Goal: Task Accomplishment & Management: Manage account settings

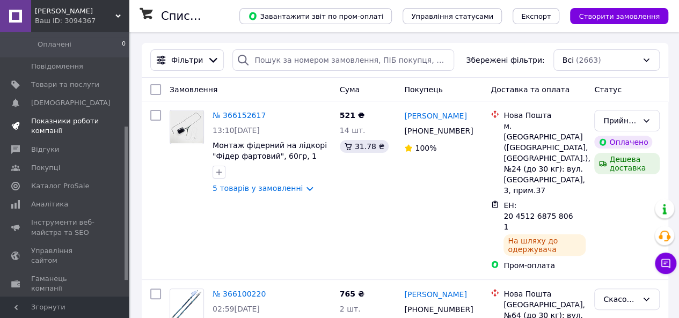
scroll to position [161, 0]
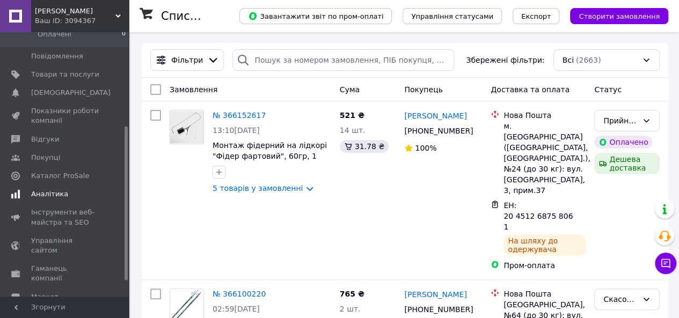
click at [52, 192] on link "Аналітика" at bounding box center [66, 194] width 132 height 18
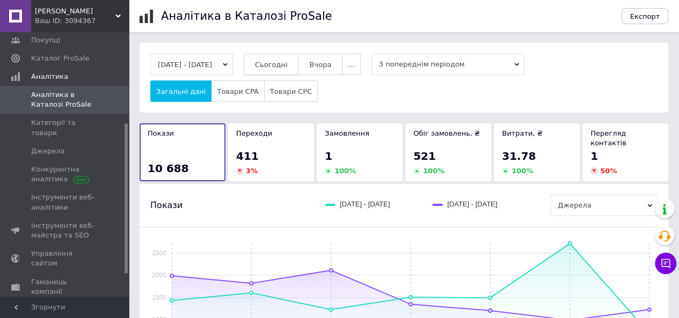
click at [277, 64] on span "Сьогодні" at bounding box center [271, 65] width 33 height 8
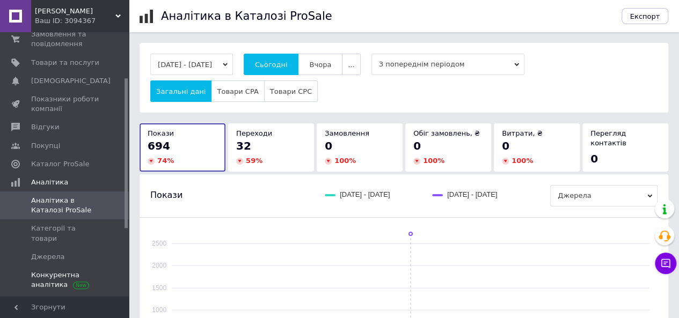
scroll to position [40, 0]
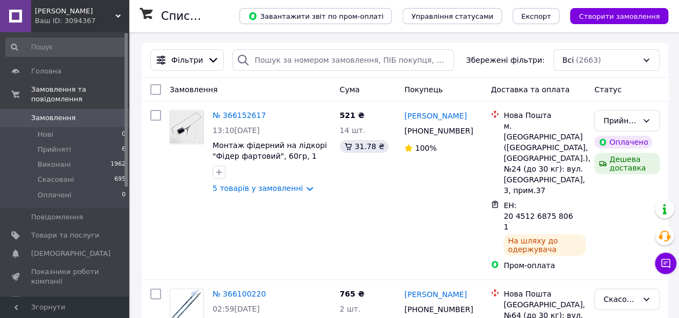
click at [71, 13] on span "Севен Фішинг" at bounding box center [75, 11] width 81 height 10
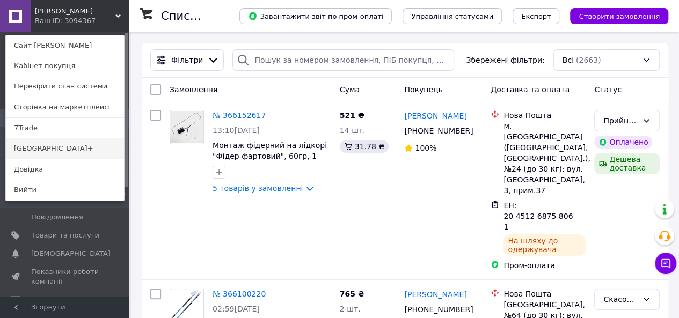
click at [38, 148] on link "[GEOGRAPHIC_DATA]+" at bounding box center [65, 149] width 118 height 20
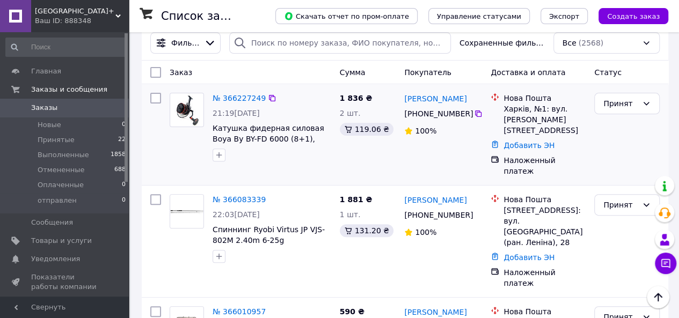
scroll to position [161, 0]
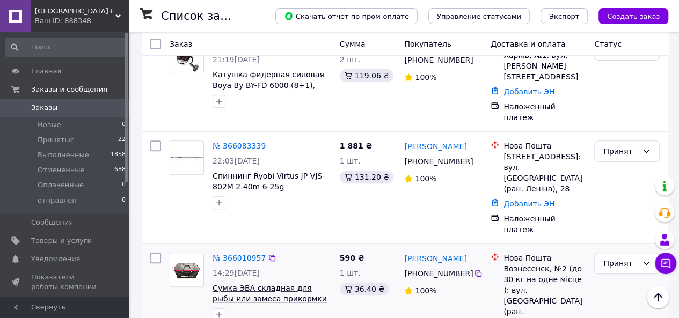
click at [250, 284] on span "Сумка ЭВА складная для рыбы или замеса прикормки 32л (50*26*25см)" at bounding box center [270, 299] width 114 height 30
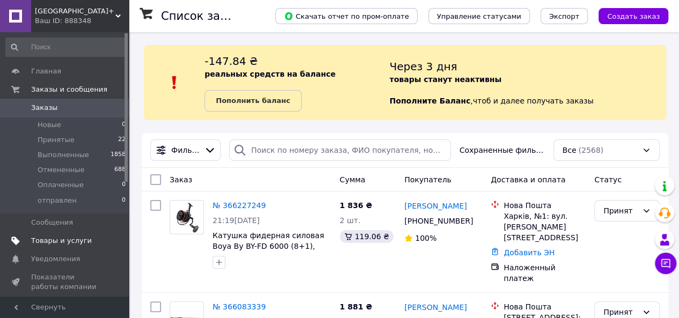
click at [48, 242] on span "Товары и услуги" at bounding box center [61, 241] width 61 height 10
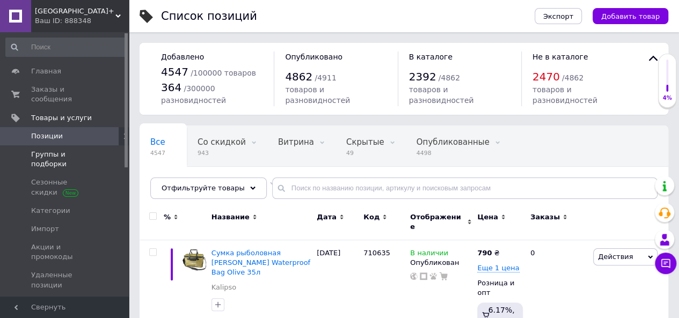
click at [64, 150] on span "Группы и подборки" at bounding box center [65, 159] width 68 height 19
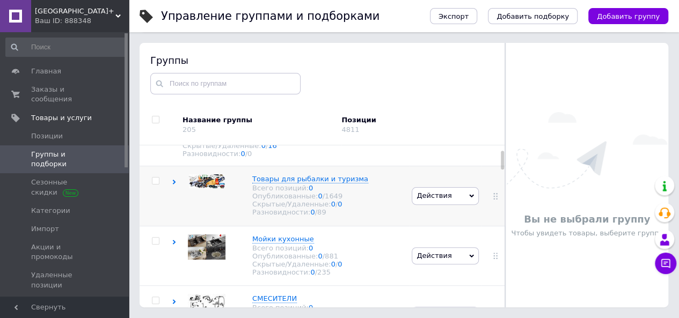
scroll to position [54, 0]
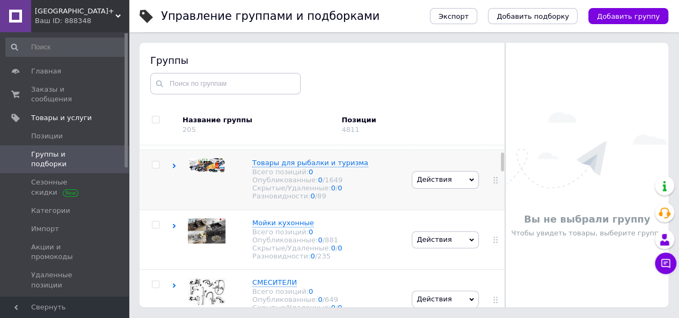
click at [173, 169] on use at bounding box center [174, 166] width 3 height 5
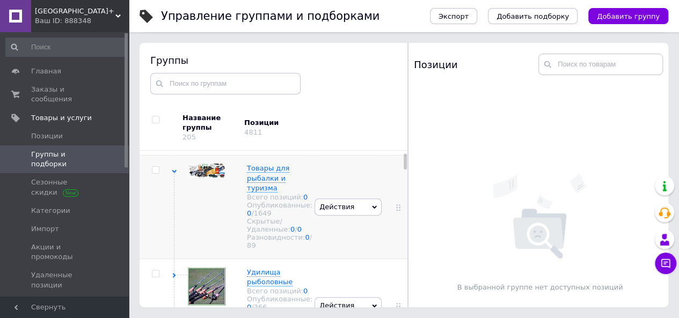
click at [175, 174] on icon at bounding box center [174, 171] width 5 height 5
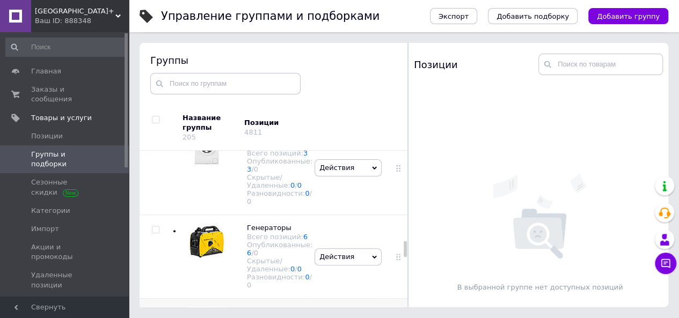
scroll to position [1235, 0]
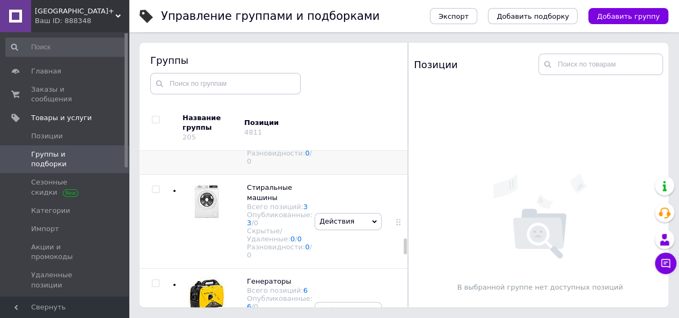
click at [174, 90] on use at bounding box center [174, 87] width 3 height 5
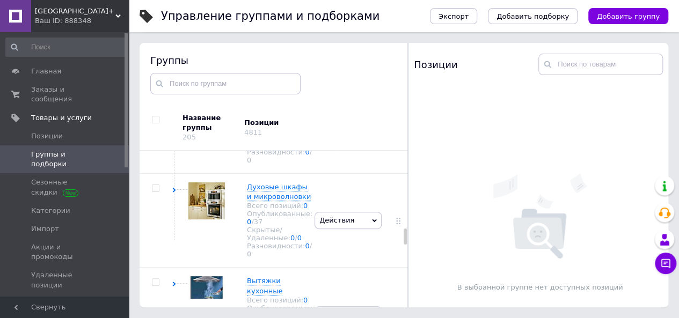
scroll to position [1342, 0]
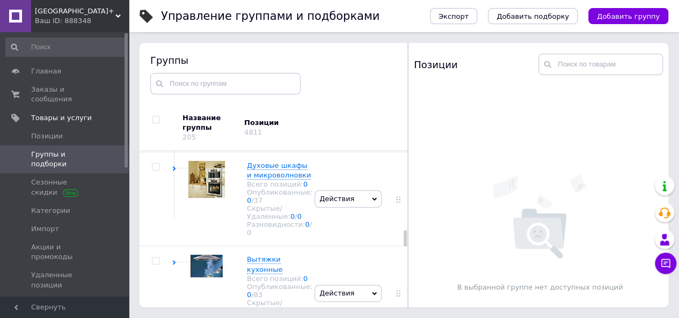
click at [175, 86] on icon at bounding box center [174, 84] width 5 height 5
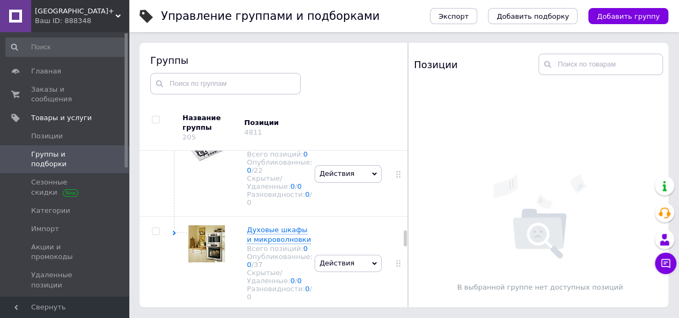
scroll to position [1450, 0]
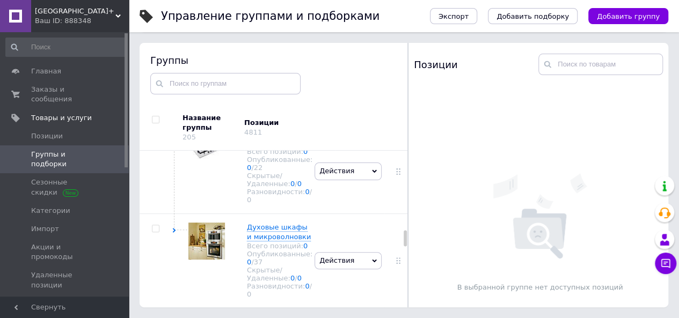
click at [174, 64] on use at bounding box center [174, 61] width 3 height 5
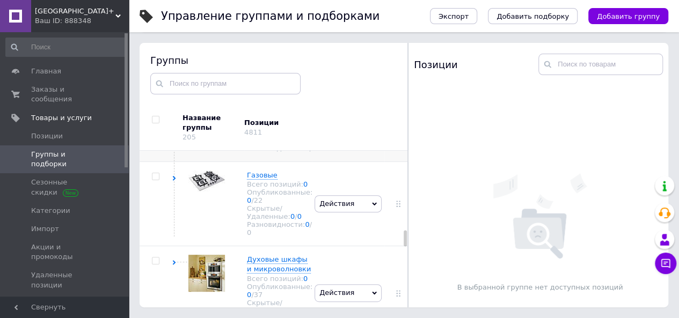
scroll to position [1557, 0]
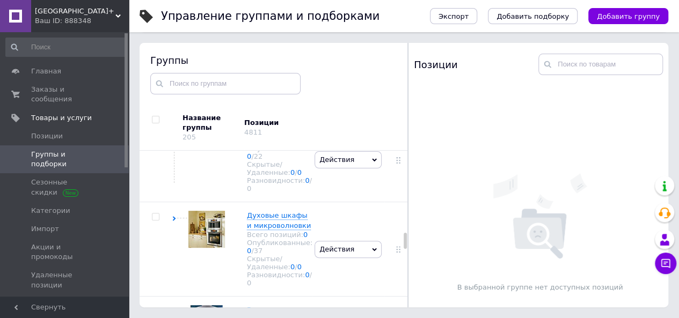
click at [312, 76] on link "13" at bounding box center [316, 72] width 9 height 8
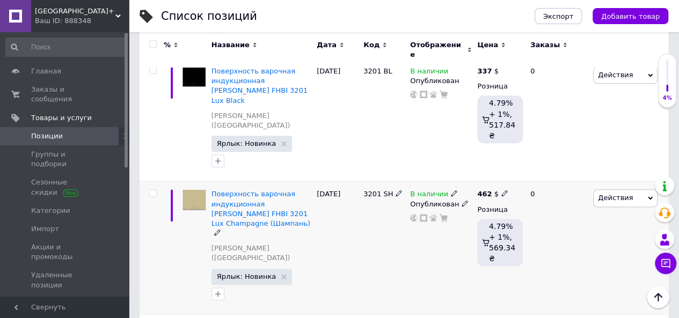
scroll to position [644, 0]
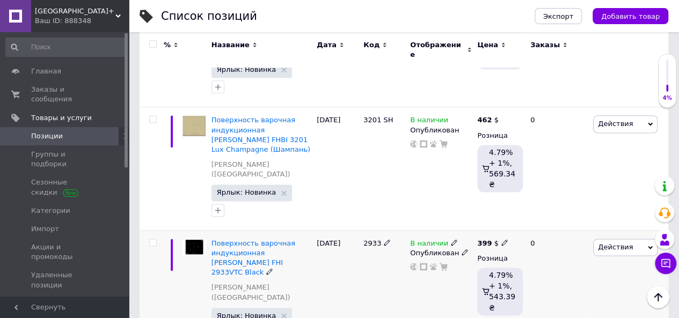
click at [451, 239] on icon at bounding box center [454, 242] width 6 height 6
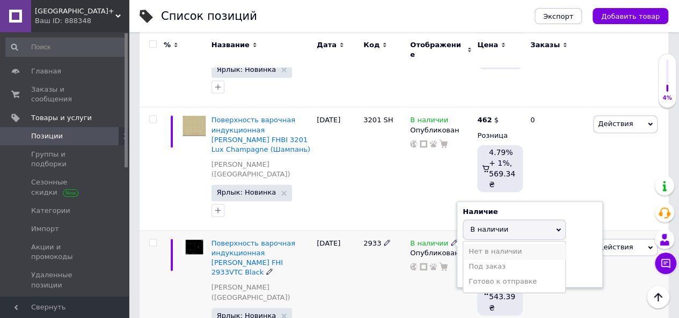
click at [475, 244] on li "Нет в наличии" at bounding box center [514, 251] width 102 height 15
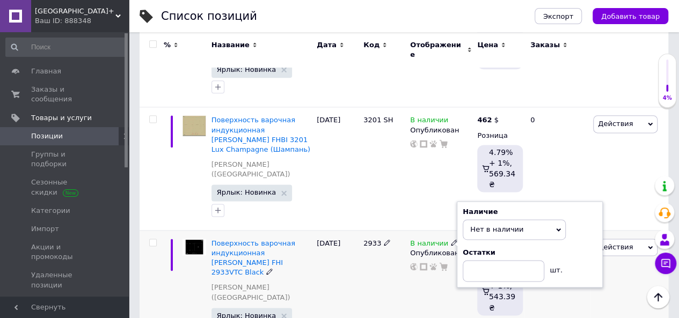
click at [428, 230] on div "В наличии Наличие Нет в наличии В наличии Под заказ Готово к отправке Остатки ш…" at bounding box center [441, 291] width 67 height 123
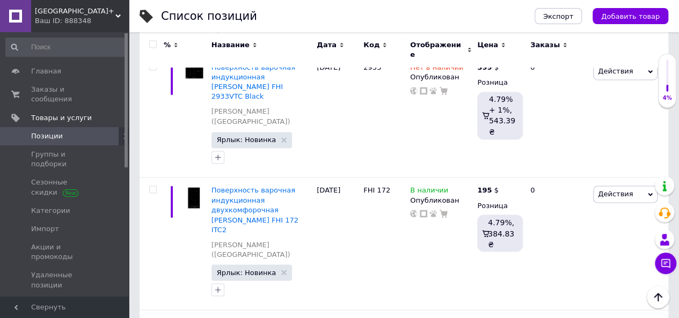
scroll to position [805, 0]
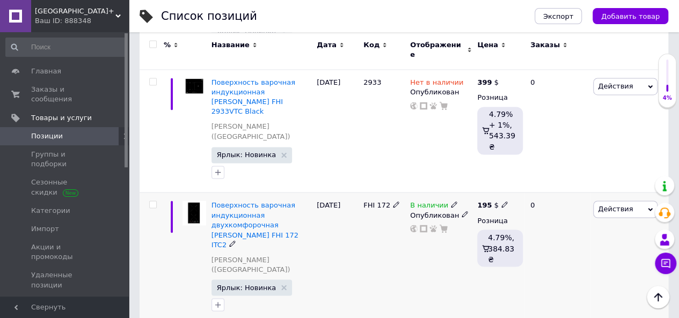
click at [451, 201] on icon at bounding box center [454, 204] width 6 height 6
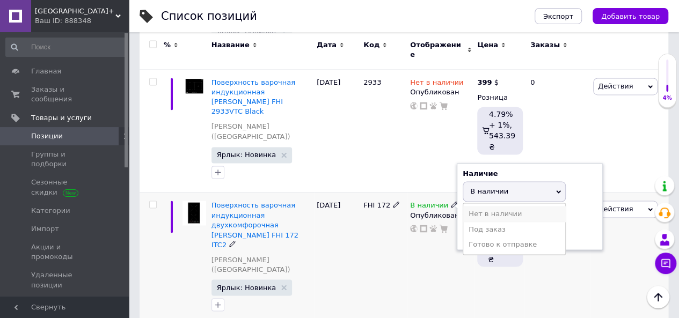
click at [470, 206] on li "Нет в наличии" at bounding box center [514, 213] width 102 height 15
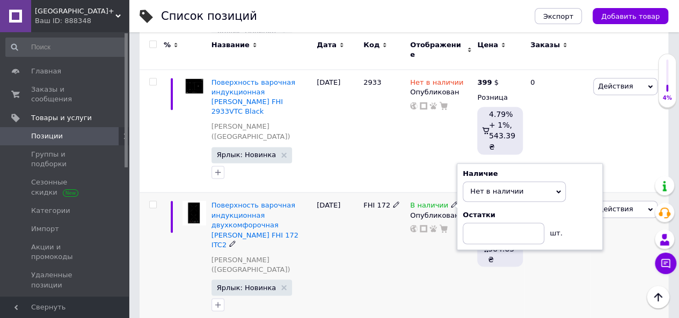
click at [435, 192] on div "В наличии Наличие Нет в наличии В наличии Под заказ Готово к отправке Остатки ш…" at bounding box center [441, 258] width 67 height 133
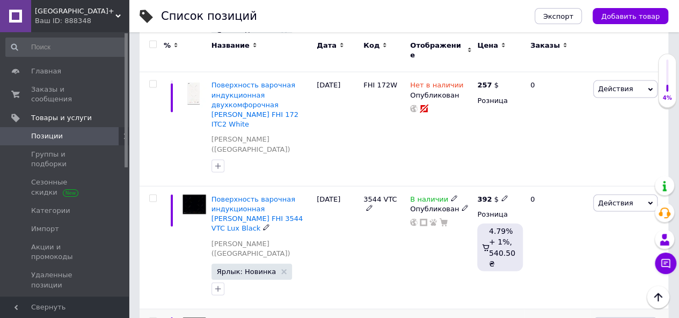
scroll to position [1074, 0]
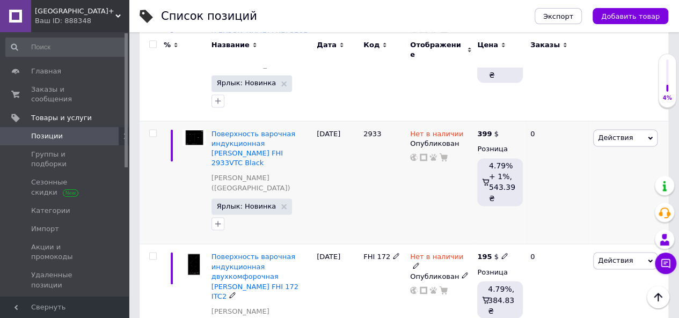
scroll to position [730, 0]
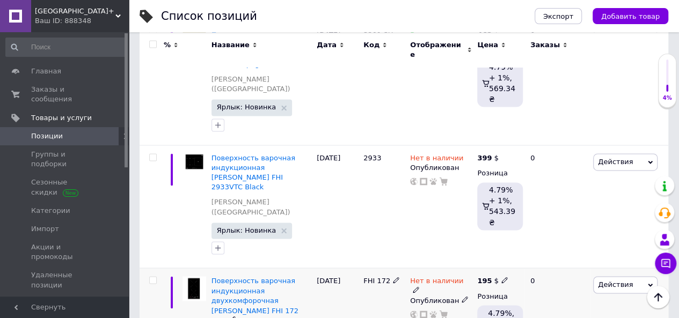
click at [151, 277] on input "checkbox" at bounding box center [152, 280] width 7 height 7
checkbox input "true"
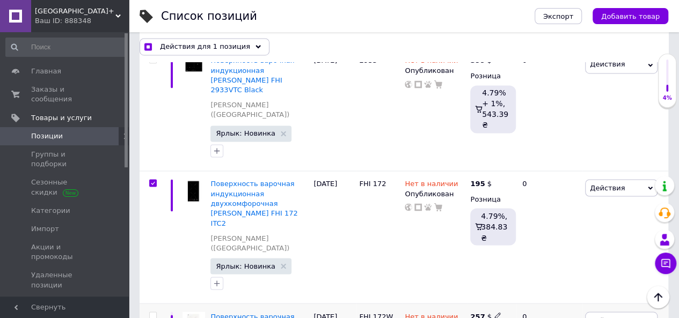
scroll to position [837, 0]
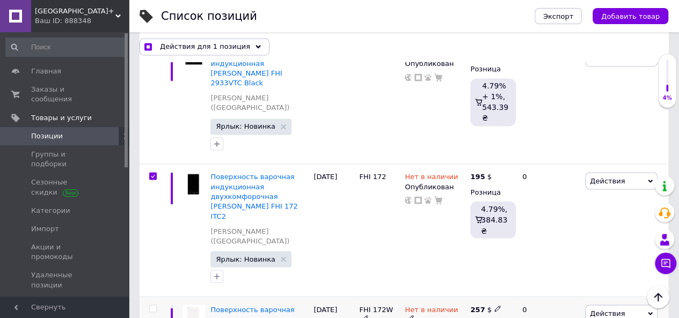
click at [152, 306] on input "checkbox" at bounding box center [152, 309] width 7 height 7
checkbox input "true"
click at [228, 48] on span "Действия для 2 позиции" at bounding box center [205, 47] width 91 height 10
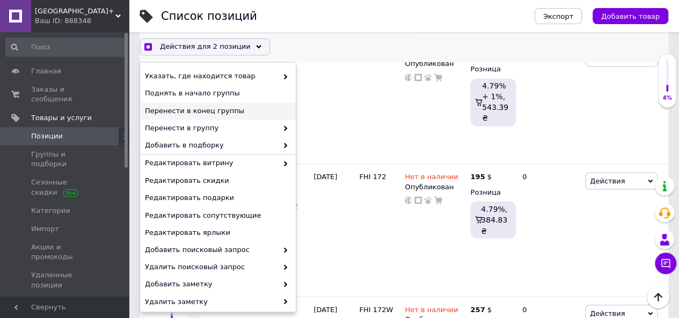
click at [222, 113] on span "Перенести в конец группы" at bounding box center [216, 111] width 143 height 10
checkbox input "true"
checkbox input "false"
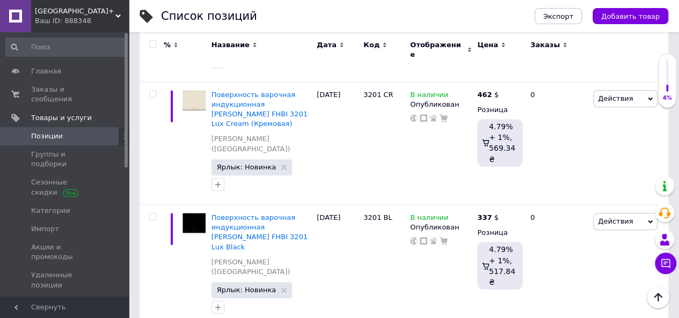
scroll to position [408, 0]
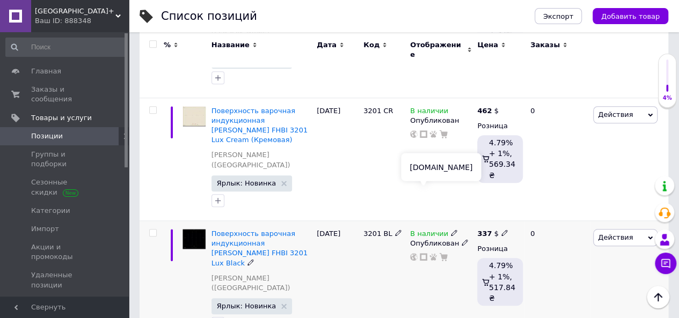
click at [424, 253] on icon at bounding box center [424, 257] width 8 height 8
click at [502, 230] on icon at bounding box center [504, 233] width 6 height 6
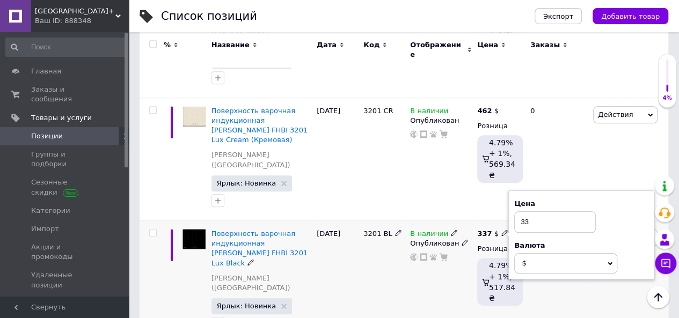
type input "3"
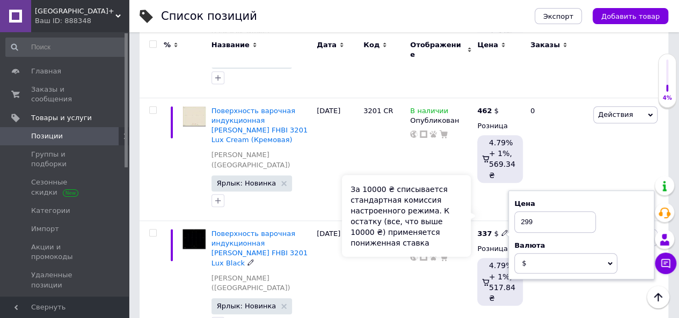
type input "299"
click at [464, 206] on div "За 10000 ₴ списывается стандартная комиссия настроенного режима. К остатку (все…" at bounding box center [406, 216] width 129 height 82
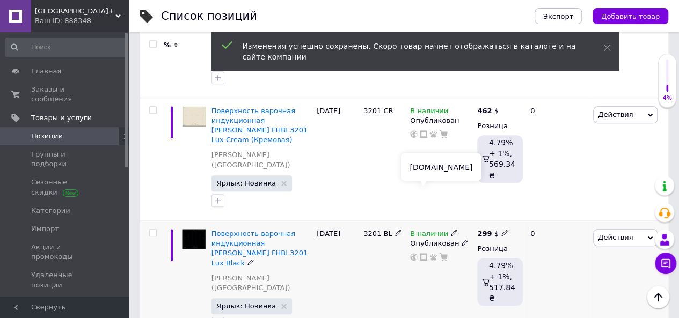
click at [425, 253] on icon at bounding box center [424, 257] width 8 height 8
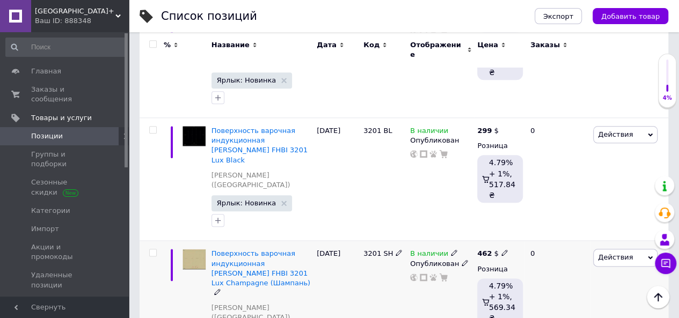
scroll to position [515, 0]
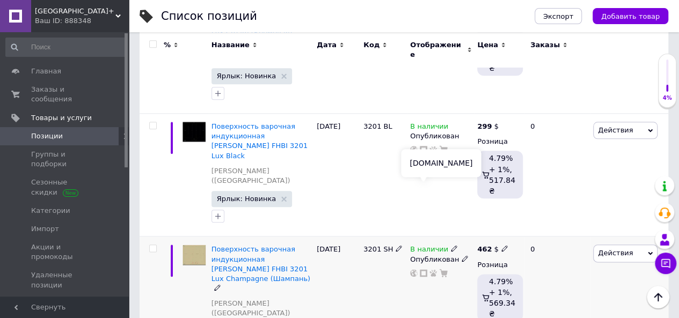
click at [424, 270] on icon at bounding box center [424, 274] width 8 height 8
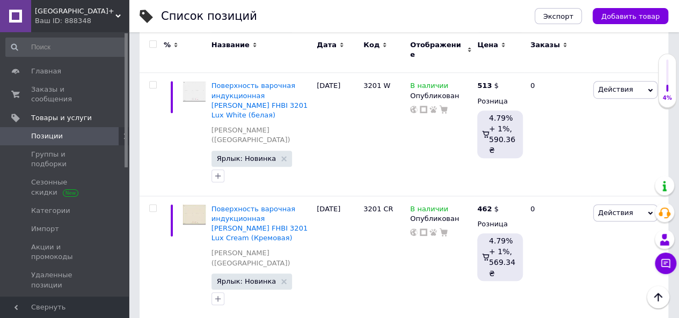
scroll to position [300, 0]
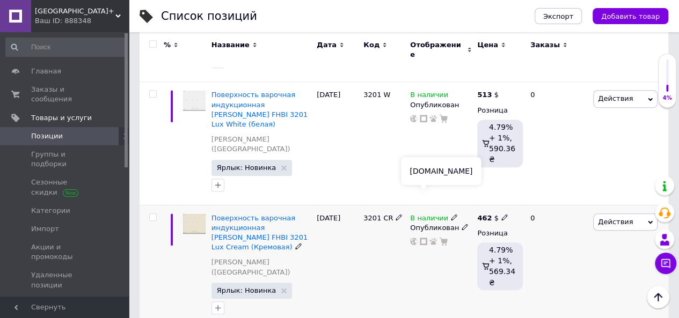
click at [424, 238] on icon at bounding box center [424, 242] width 8 height 8
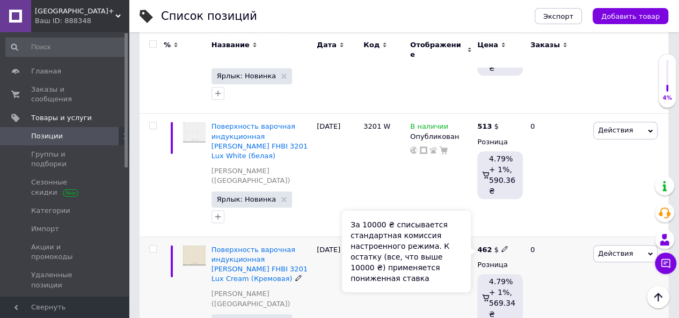
scroll to position [246, 0]
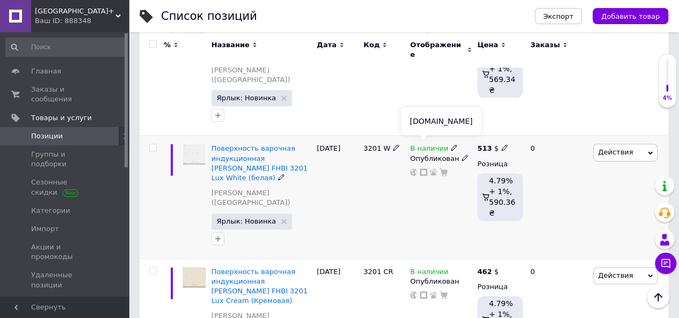
click at [425, 169] on icon at bounding box center [424, 173] width 8 height 8
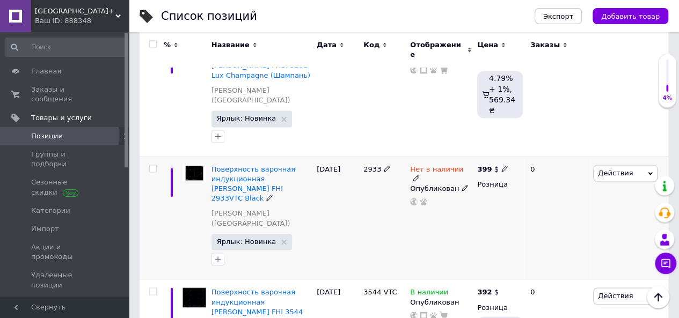
scroll to position [721, 0]
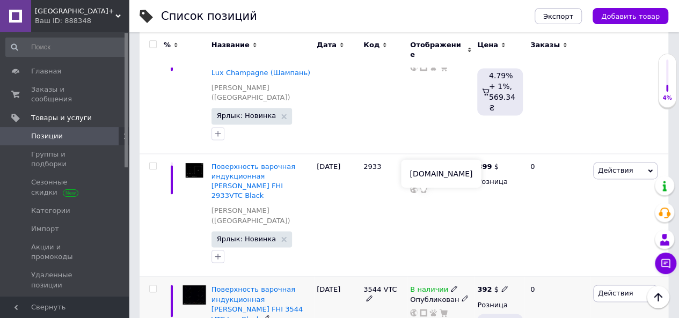
click at [423, 309] on icon at bounding box center [424, 313] width 8 height 8
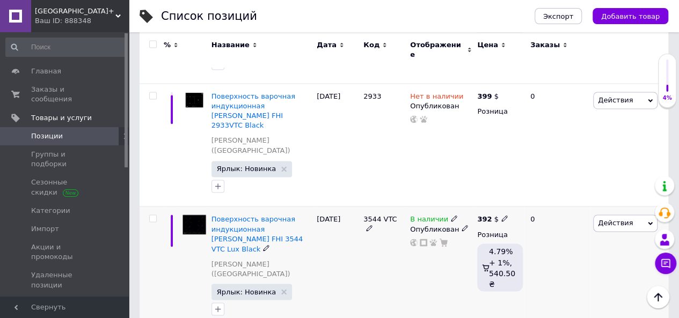
scroll to position [828, 0]
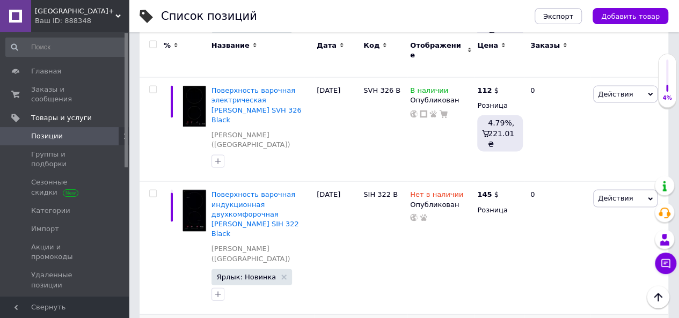
scroll to position [1097, 0]
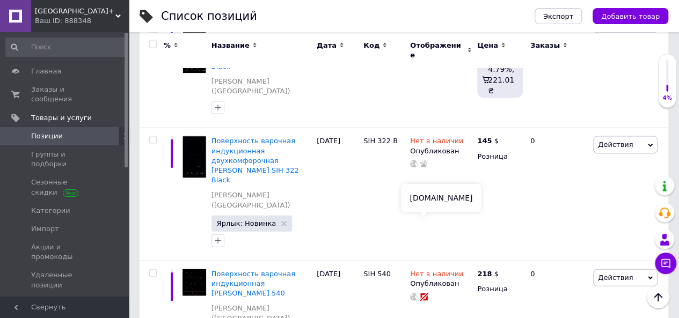
type input "238"
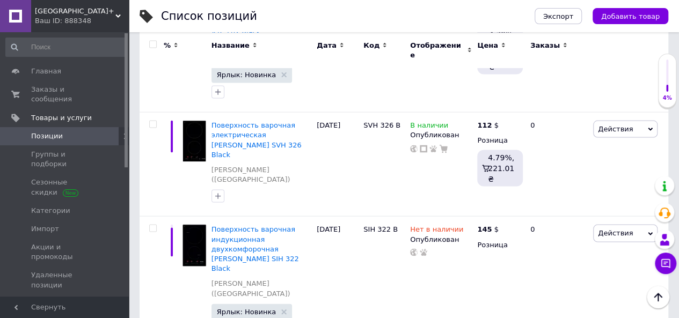
scroll to position [828, 0]
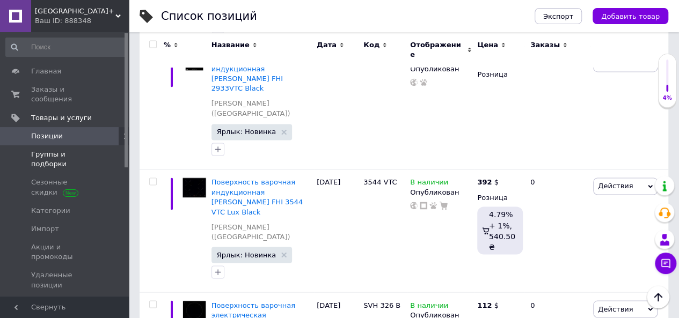
click at [67, 150] on span "Группы и подборки" at bounding box center [65, 159] width 68 height 19
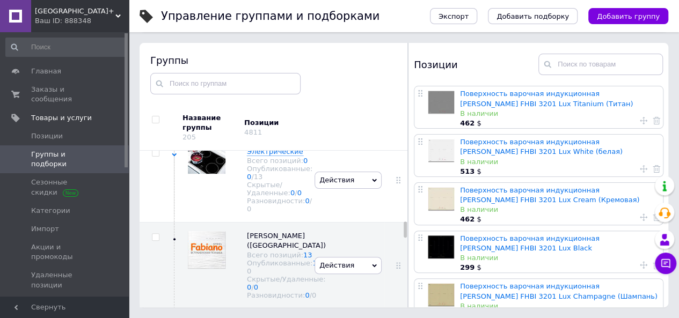
scroll to position [1348, 0]
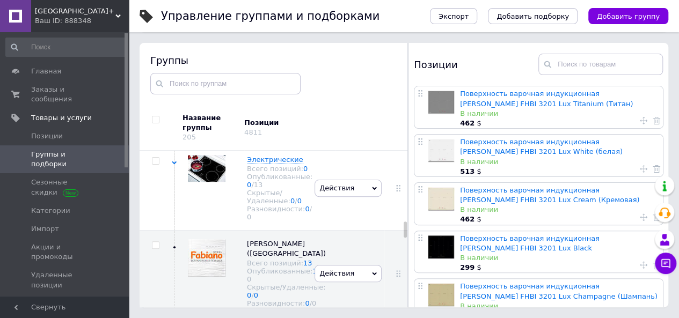
click at [174, 80] on use at bounding box center [174, 78] width 5 height 3
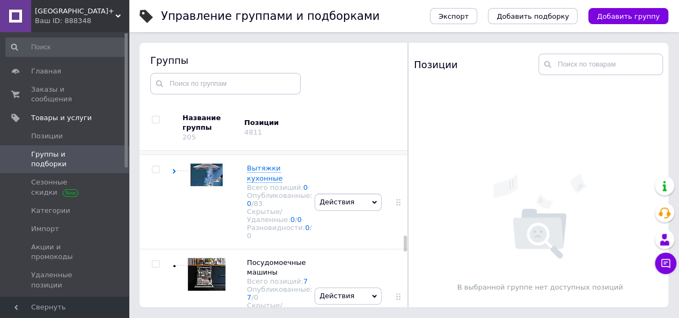
scroll to position [1456, 0]
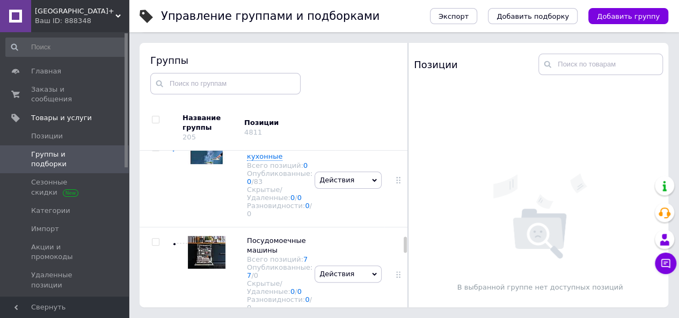
click at [175, 58] on icon at bounding box center [174, 55] width 5 height 5
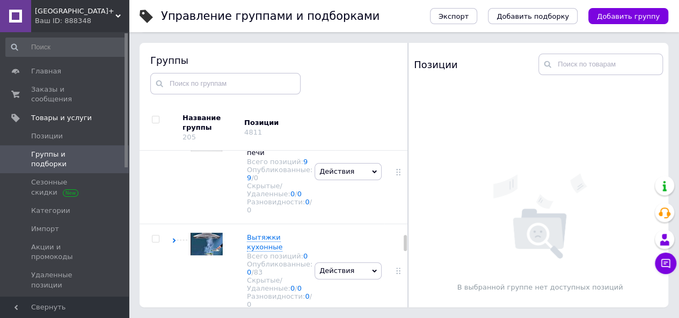
scroll to position [1563, 0]
click at [250, 78] on link "28" at bounding box center [251, 74] width 9 height 8
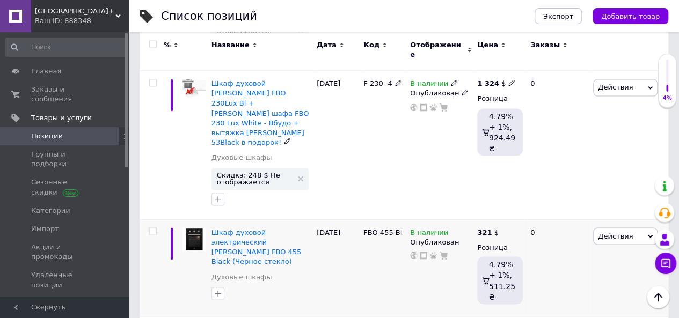
scroll to position [913, 0]
click at [424, 251] on icon at bounding box center [424, 255] width 8 height 8
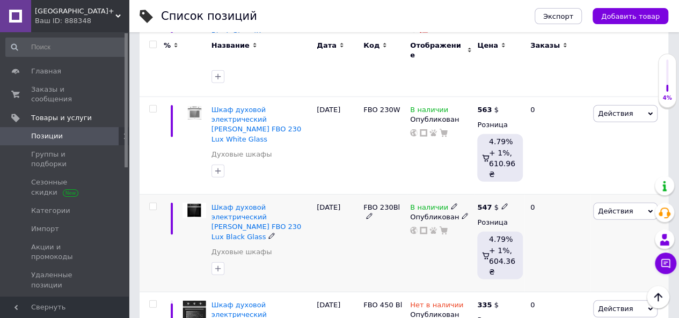
scroll to position [1450, 0]
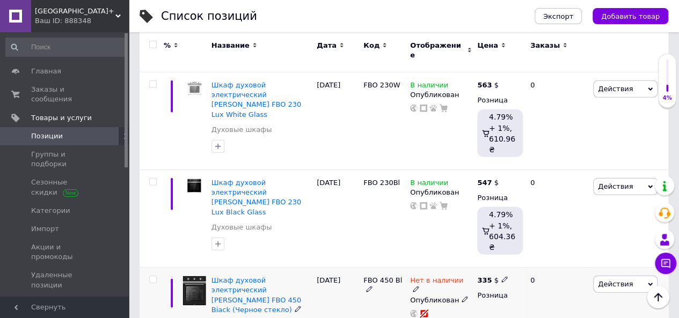
click at [625, 280] on span "Действия" at bounding box center [615, 284] width 35 height 8
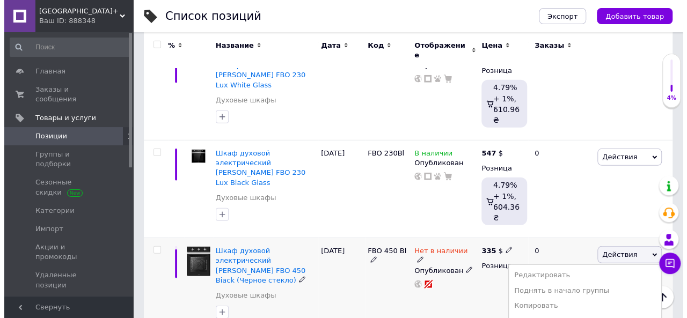
scroll to position [1503, 0]
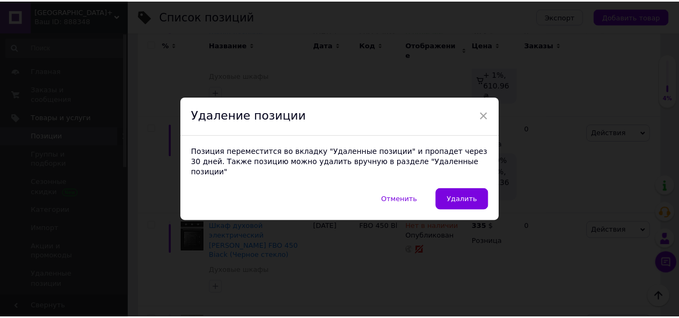
scroll to position [0, 189]
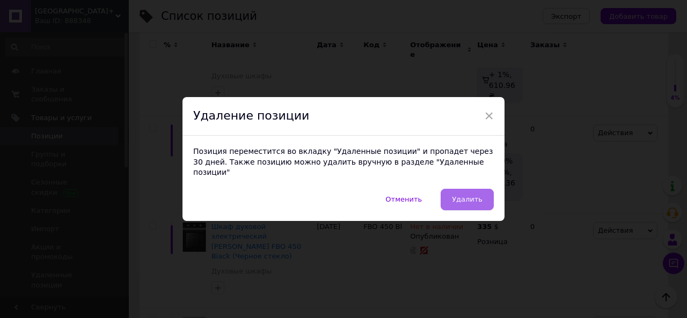
click at [471, 197] on span "Удалить" at bounding box center [467, 199] width 31 height 8
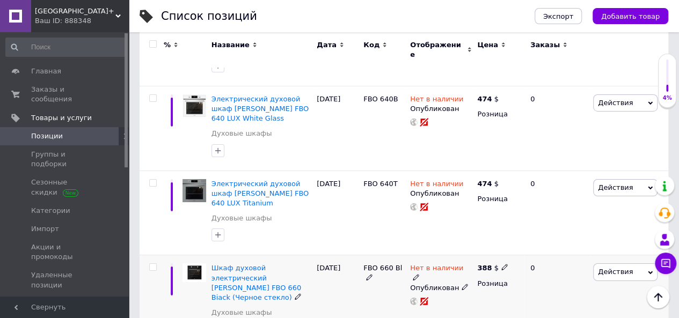
scroll to position [1826, 0]
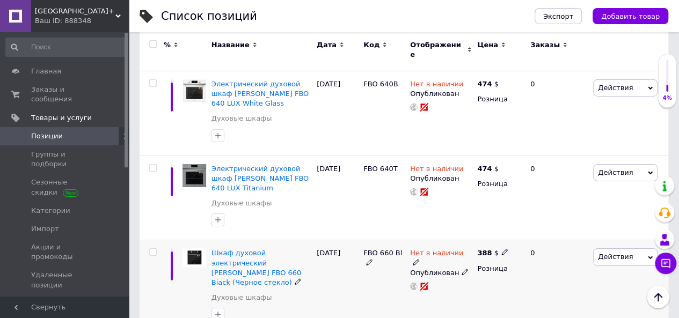
click at [419, 259] on icon at bounding box center [416, 262] width 6 height 6
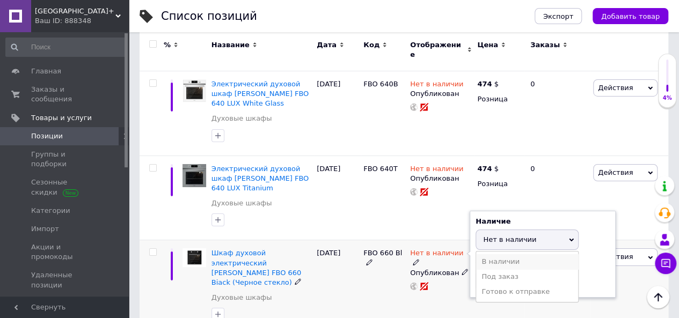
click at [486, 254] on li "В наличии" at bounding box center [527, 261] width 102 height 15
click at [457, 241] on div "Нет в наличии Наличие В наличии Нет в наличии Под заказ Готово к отправке Остат…" at bounding box center [441, 288] width 67 height 94
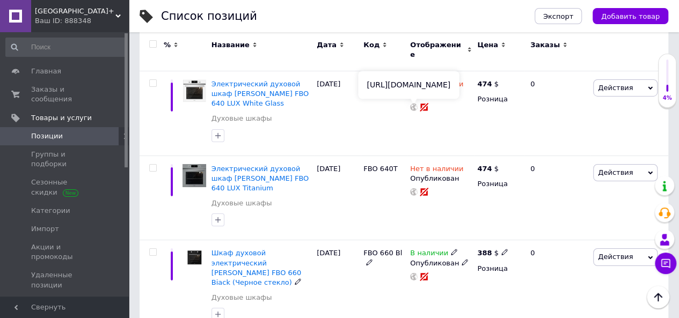
click at [414, 273] on use at bounding box center [414, 277] width 8 height 8
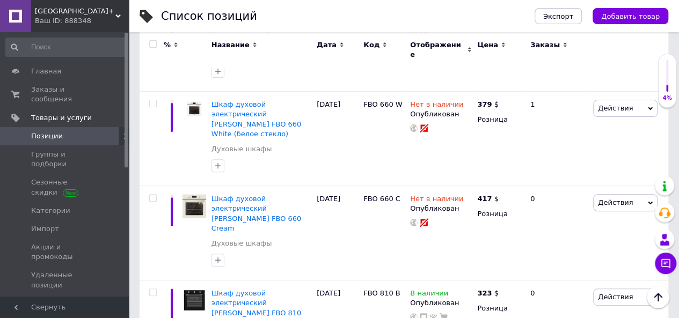
scroll to position [2148, 0]
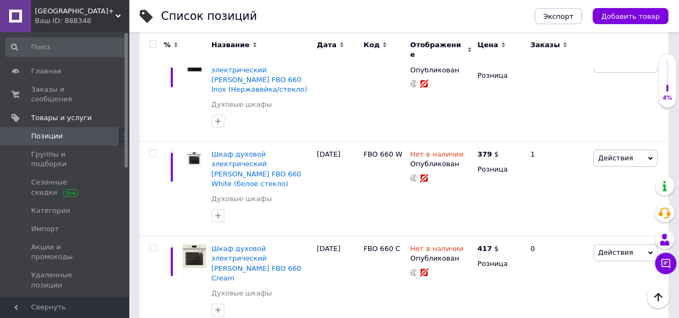
scroll to position [2137, 0]
